Goal: Task Accomplishment & Management: Use online tool/utility

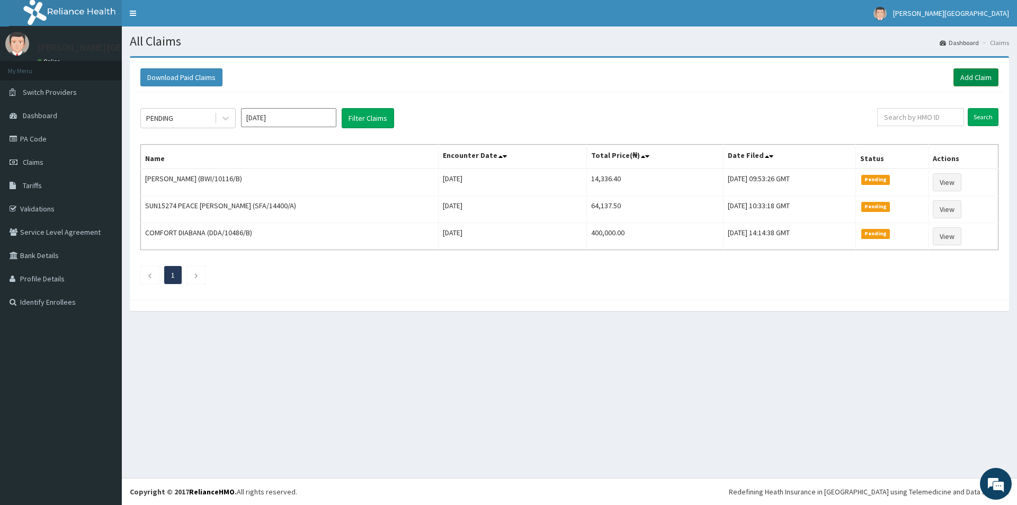
click at [969, 76] on link "Add Claim" at bounding box center [975, 77] width 45 height 18
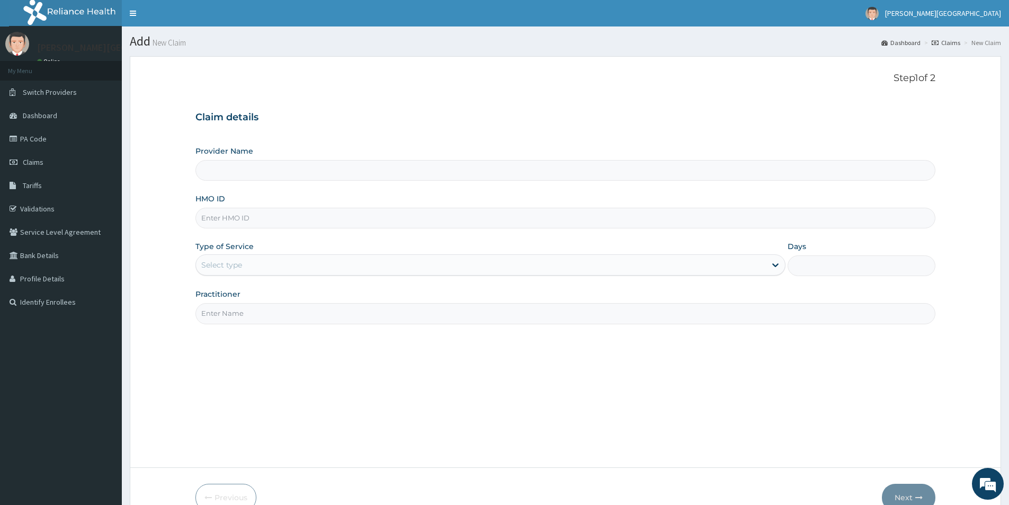
type input "[PERSON_NAME][GEOGRAPHIC_DATA]"
click at [61, 211] on link "Validations" at bounding box center [61, 208] width 122 height 23
